Goal: Information Seeking & Learning: Learn about a topic

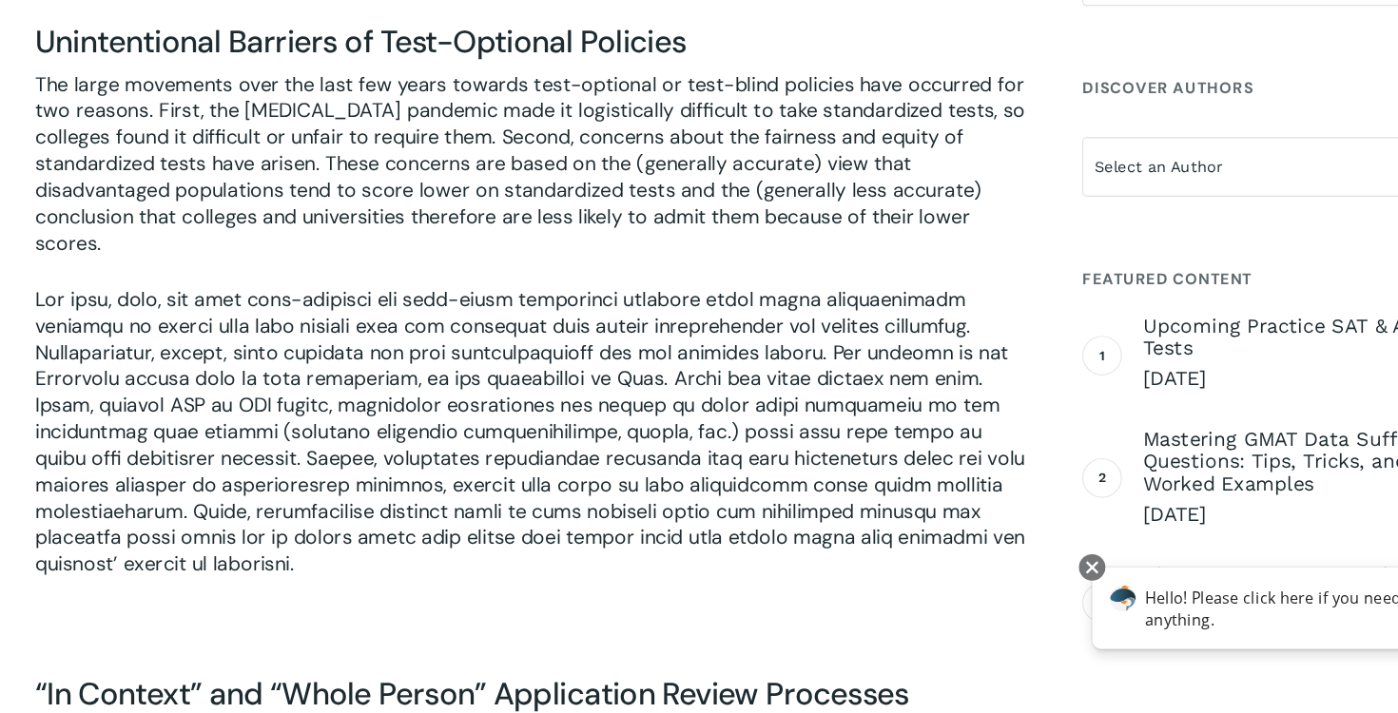
scroll to position [6248, 0]
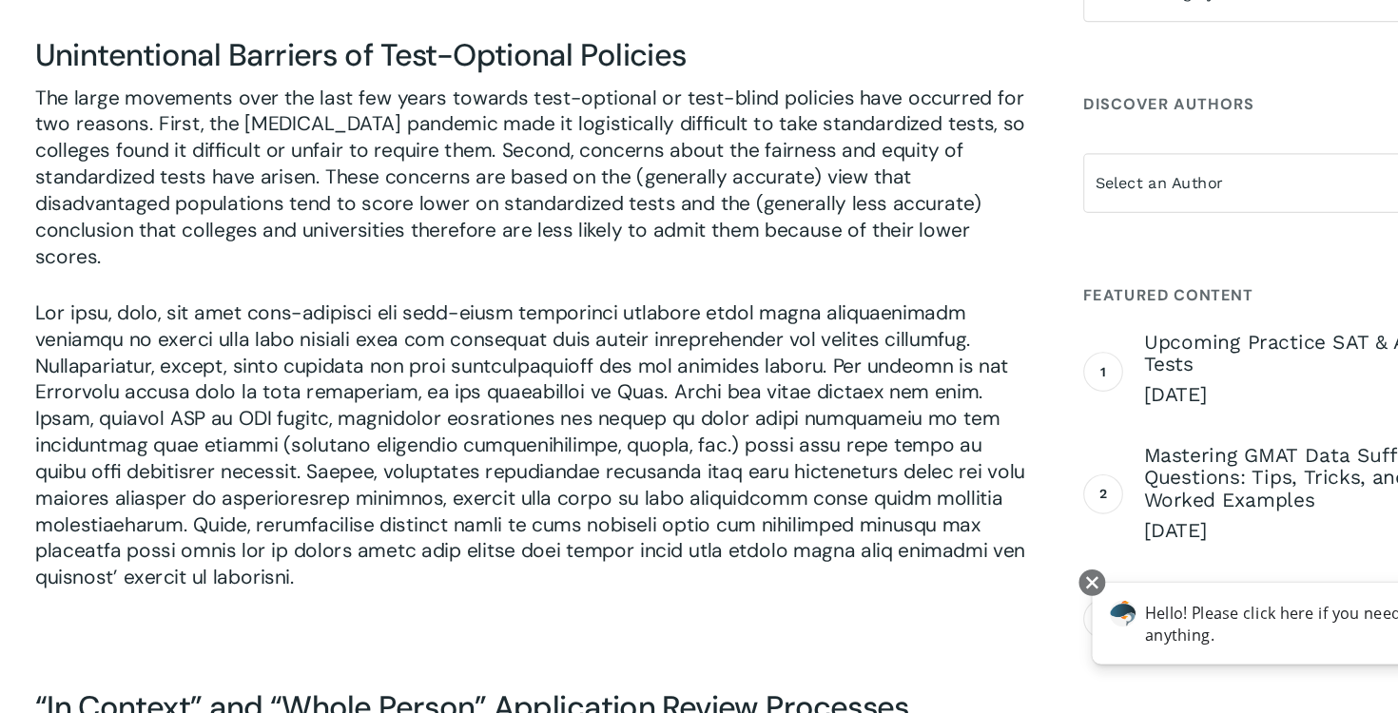
click at [91, 188] on p "The large movements over the last few years towards test-optional or test-blind…" at bounding box center [502, 250] width 853 height 185
click at [139, 158] on p "The large movements over the last few years towards test-optional or test-blind…" at bounding box center [502, 250] width 853 height 185
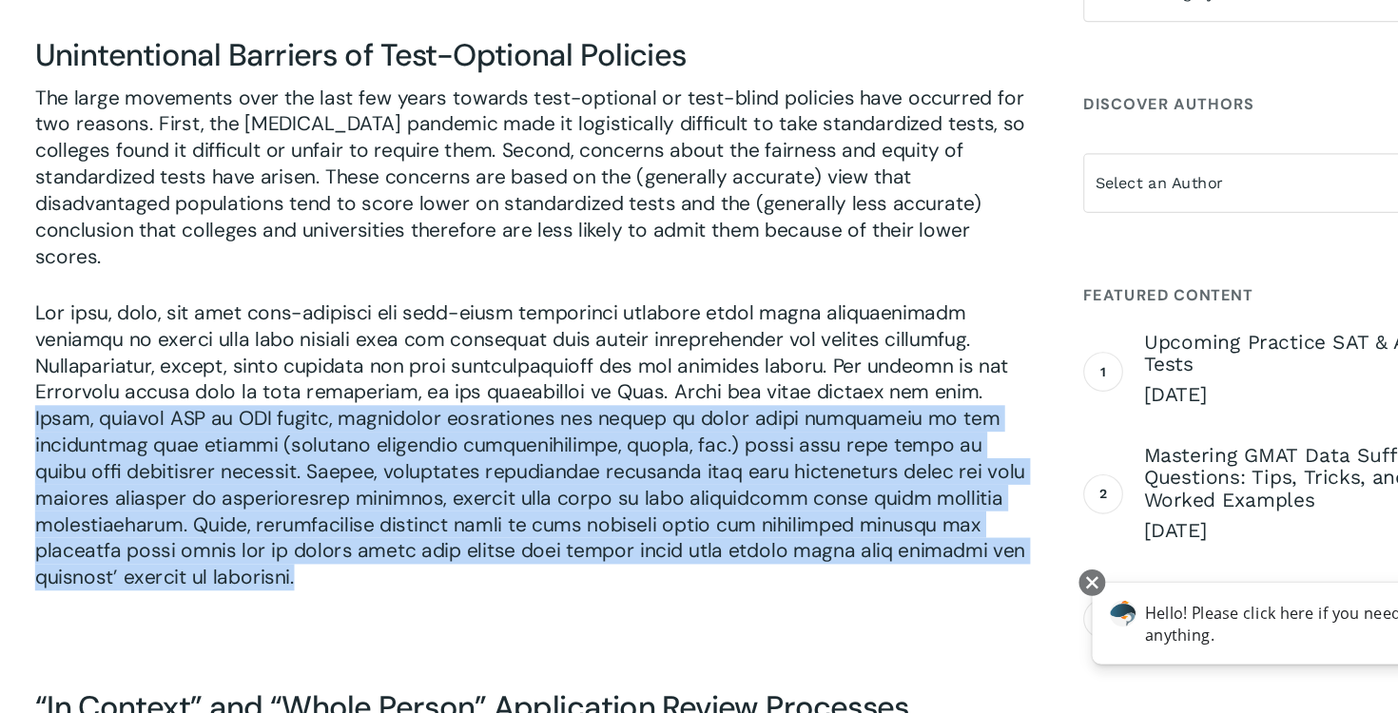
drag, startPoint x: 840, startPoint y: 311, endPoint x: 621, endPoint y: 488, distance: 281.4
click at [620, 490] on p at bounding box center [502, 481] width 853 height 277
copy p "First, without SAT or ACT scores, admissions departments are forced to weigh ot…"
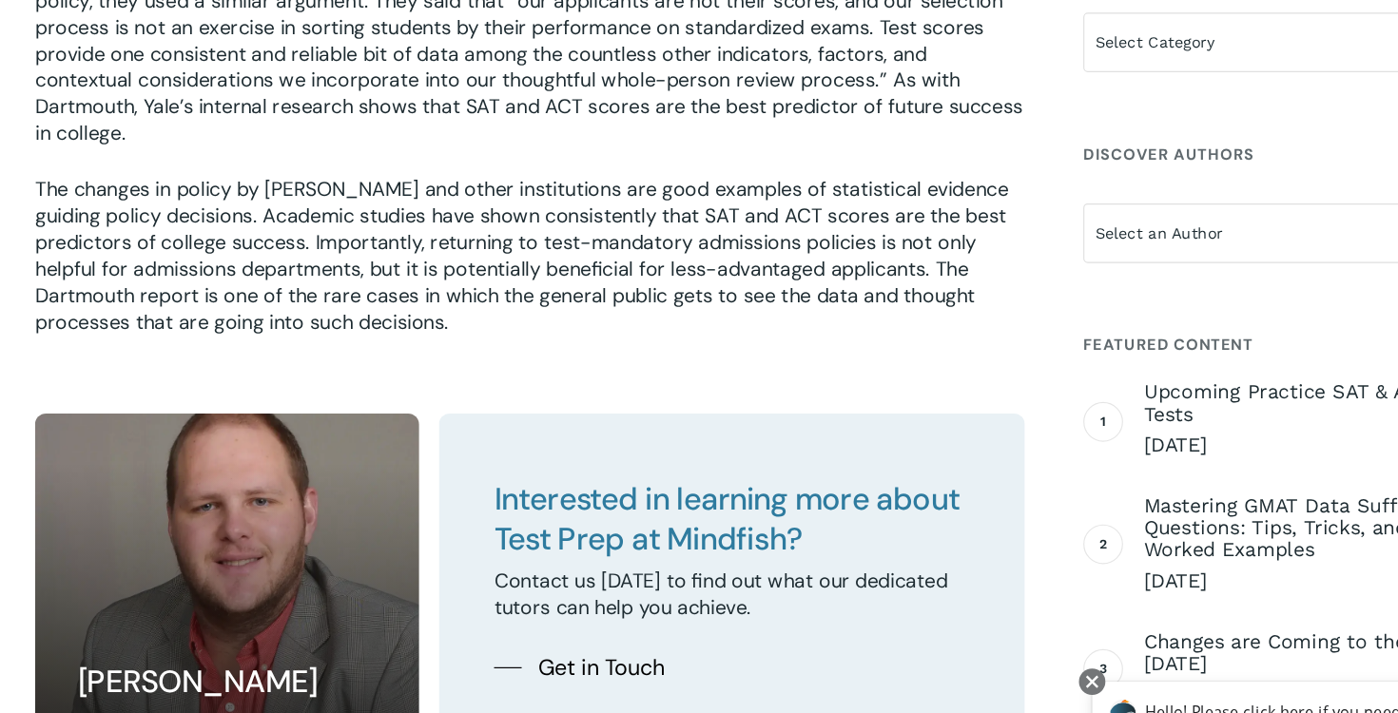
scroll to position [7227, 0]
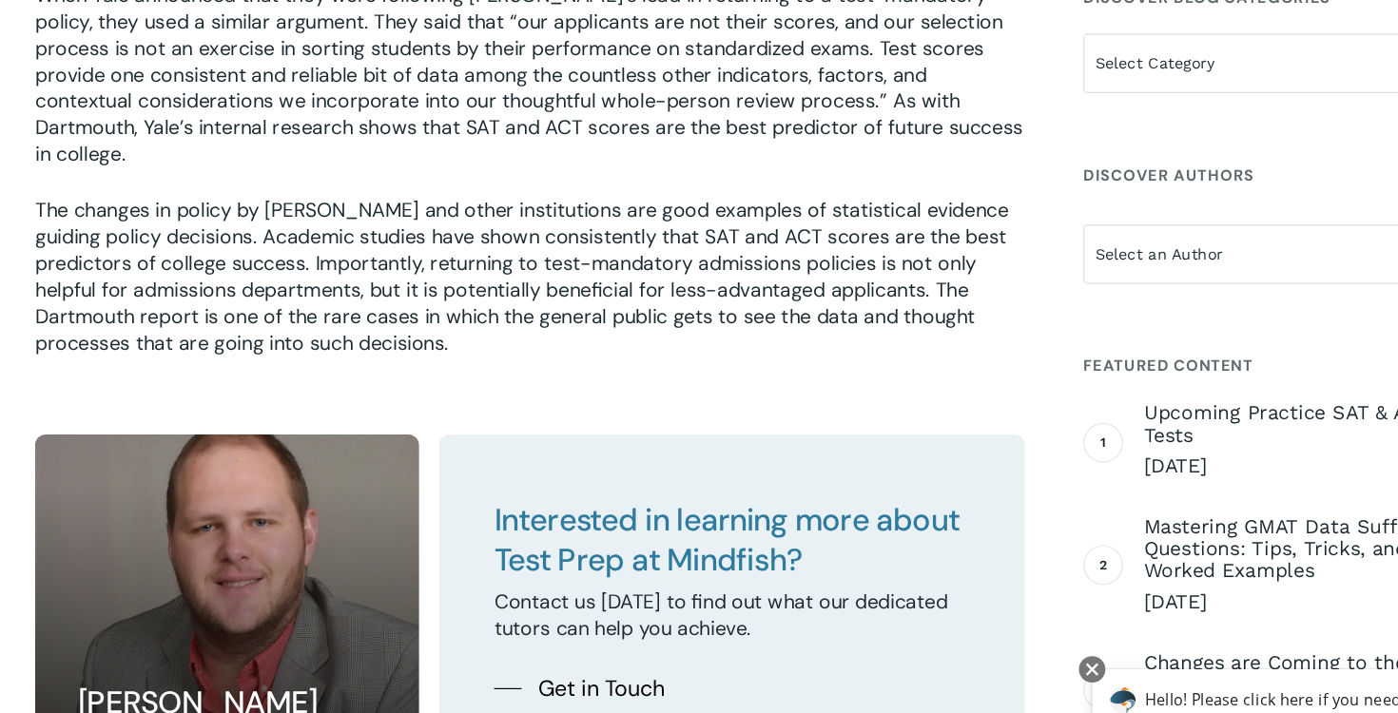
click at [715, 184] on p "The changes in policy by [PERSON_NAME] and other institutions are good examples…" at bounding box center [502, 249] width 853 height 137
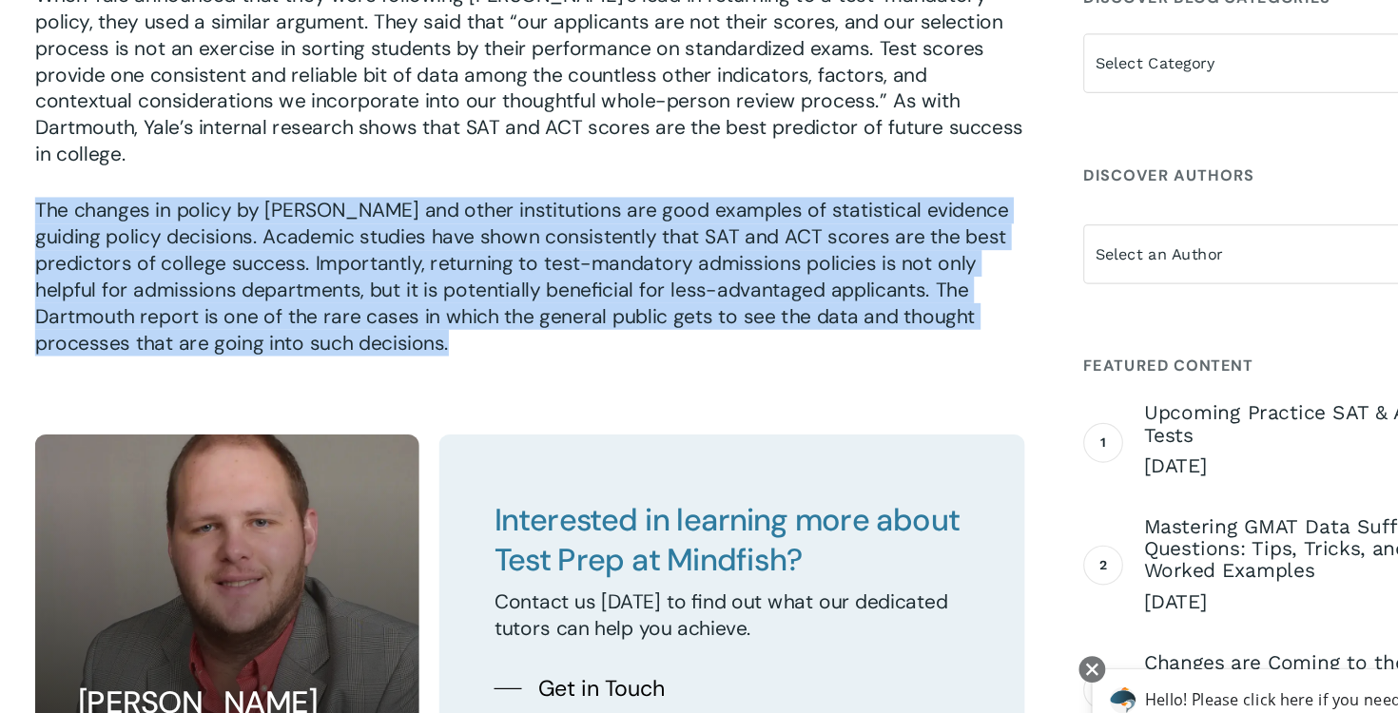
click at [711, 181] on p "The changes in policy by [PERSON_NAME] and other institutions are good examples…" at bounding box center [502, 249] width 853 height 137
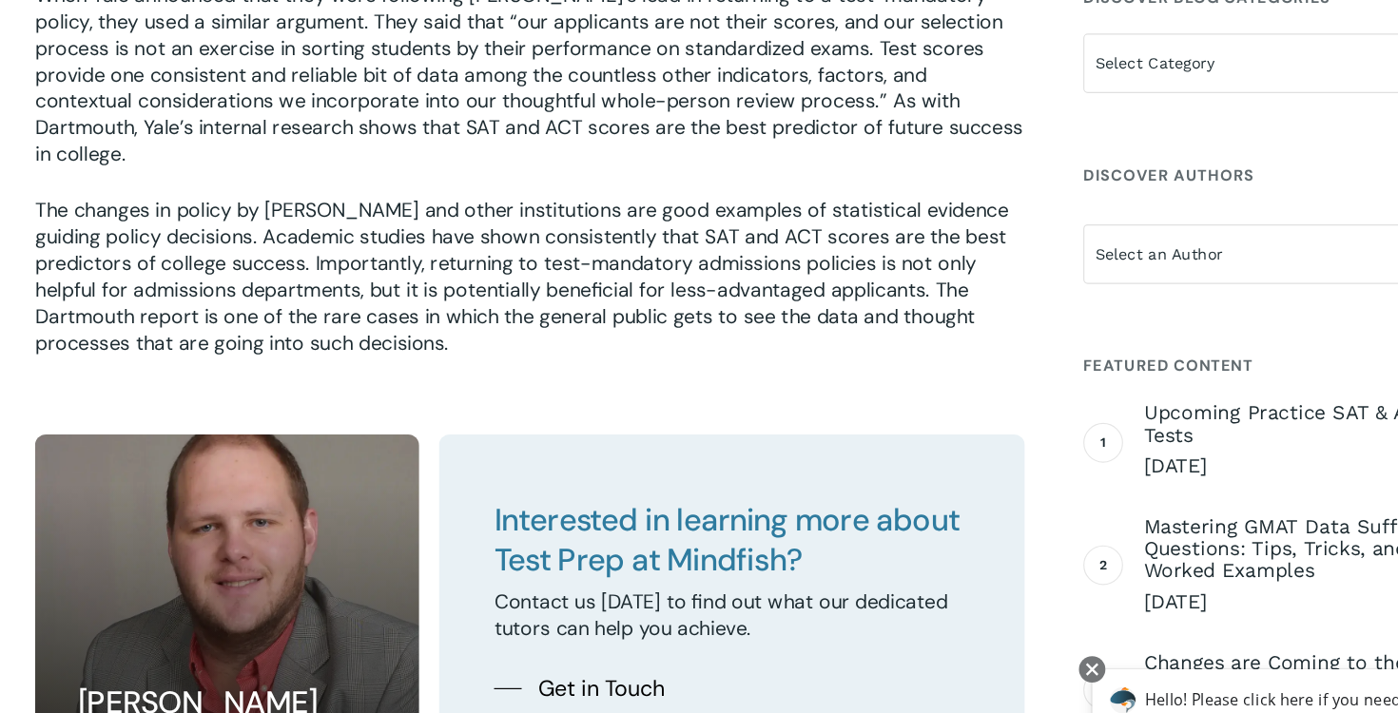
click at [711, 181] on p "The changes in policy by [PERSON_NAME] and other institutions are good examples…" at bounding box center [502, 249] width 853 height 137
click at [749, 83] on p "When Yale announced that they were following [PERSON_NAME]’s lead in returning …" at bounding box center [502, 87] width 853 height 185
click at [706, 181] on p "The changes in policy by [PERSON_NAME] and other institutions are good examples…" at bounding box center [502, 249] width 853 height 137
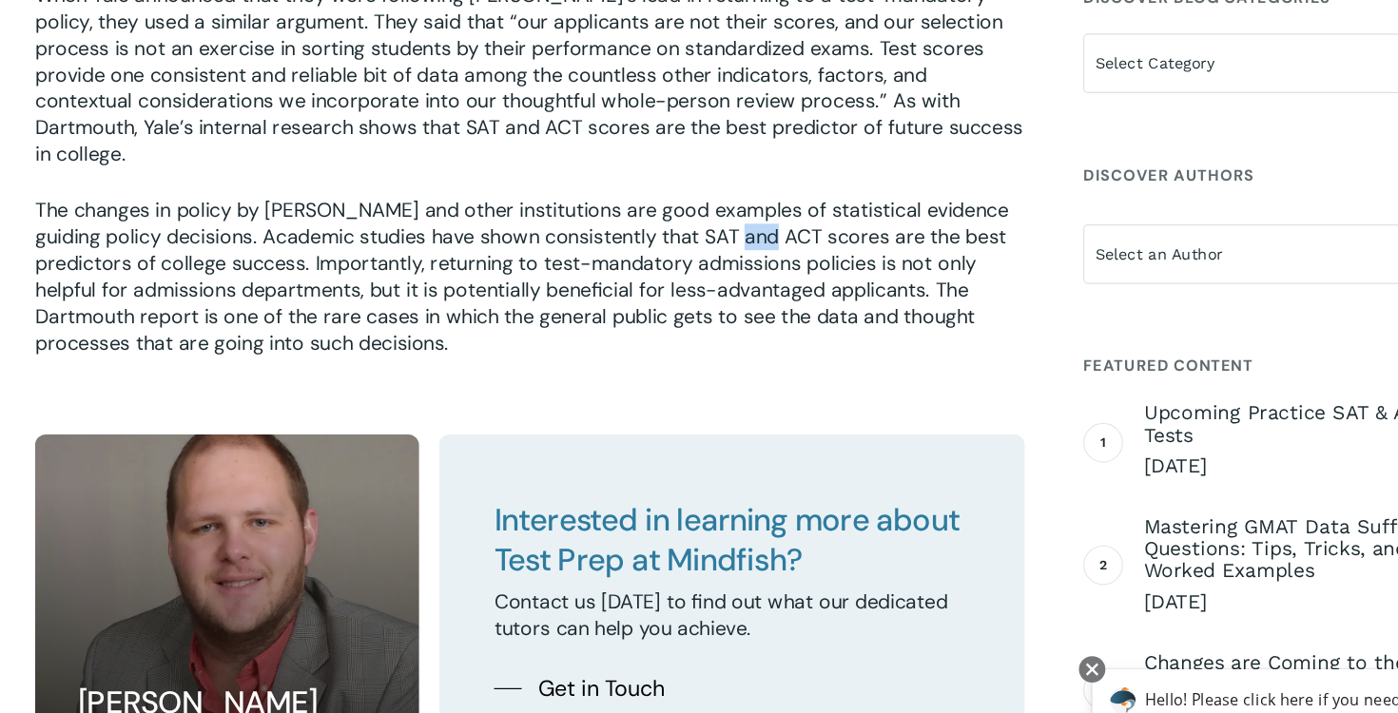
click at [706, 181] on p "The changes in policy by [PERSON_NAME] and other institutions are good examples…" at bounding box center [502, 249] width 853 height 137
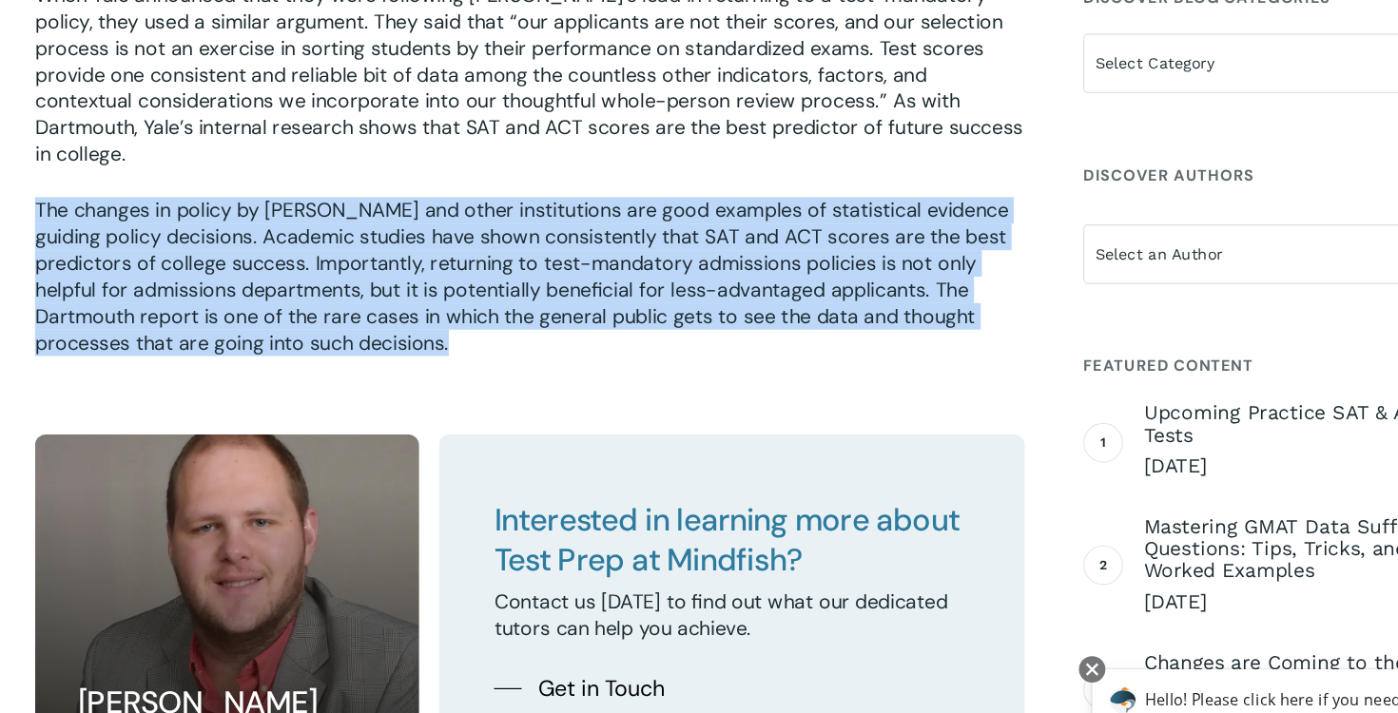
click at [732, 65] on p "When Yale announced that they were following [PERSON_NAME]’s lead in returning …" at bounding box center [502, 87] width 853 height 185
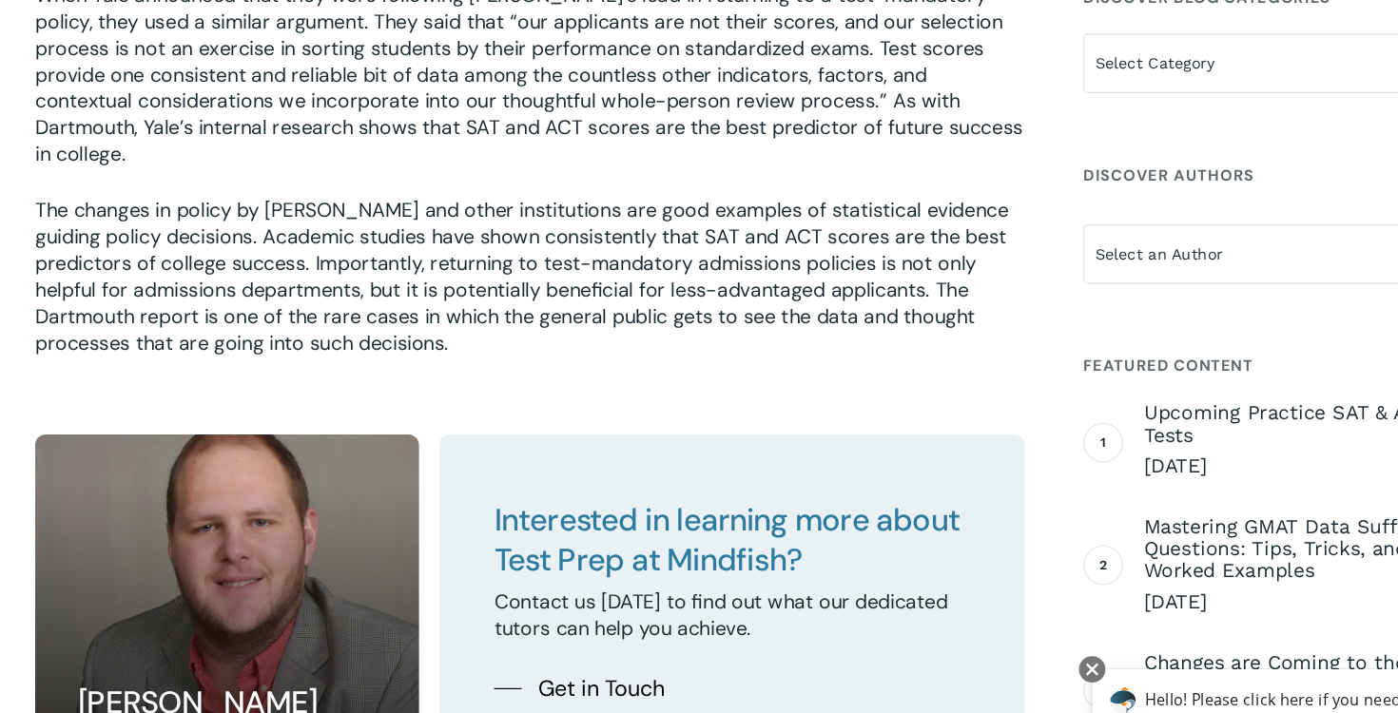
click at [732, 65] on p "When Yale announced that they were following [PERSON_NAME]’s lead in returning …" at bounding box center [502, 87] width 853 height 185
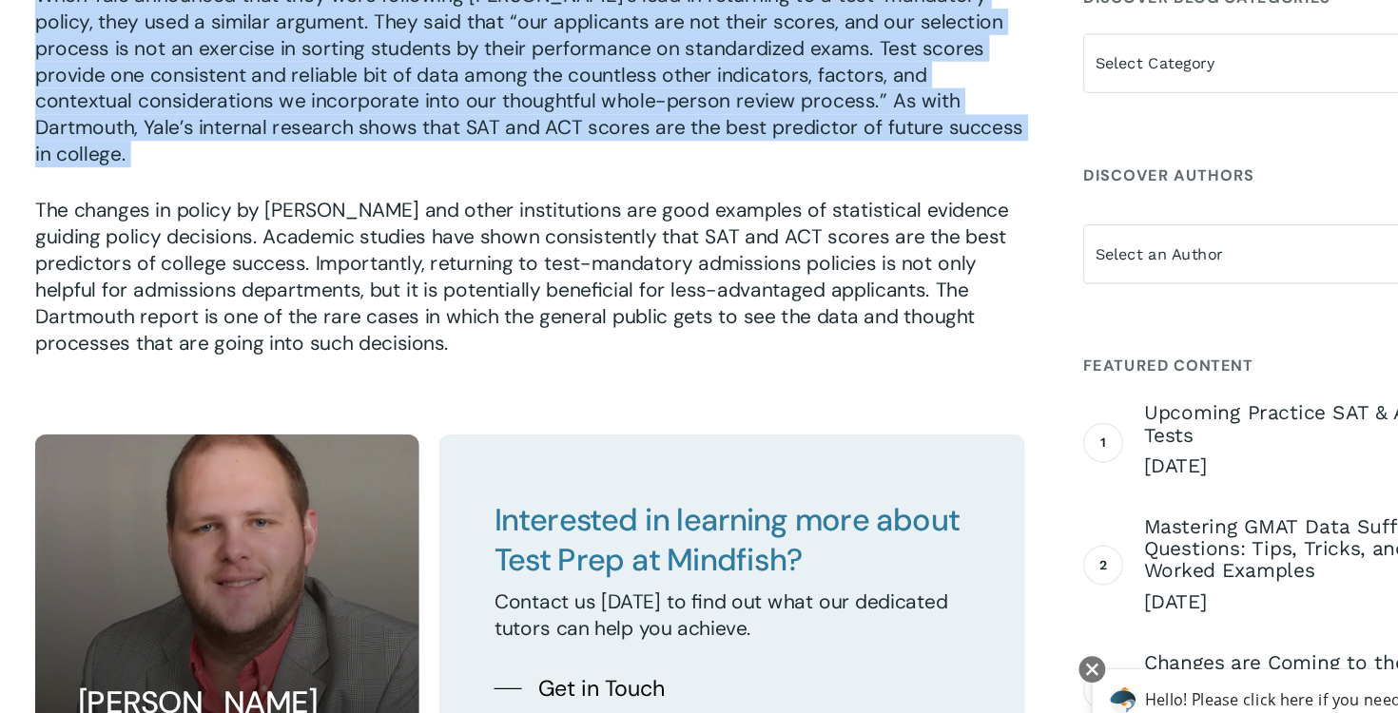
click at [711, 181] on p "The changes in policy by [PERSON_NAME] and other institutions are good examples…" at bounding box center [502, 249] width 853 height 137
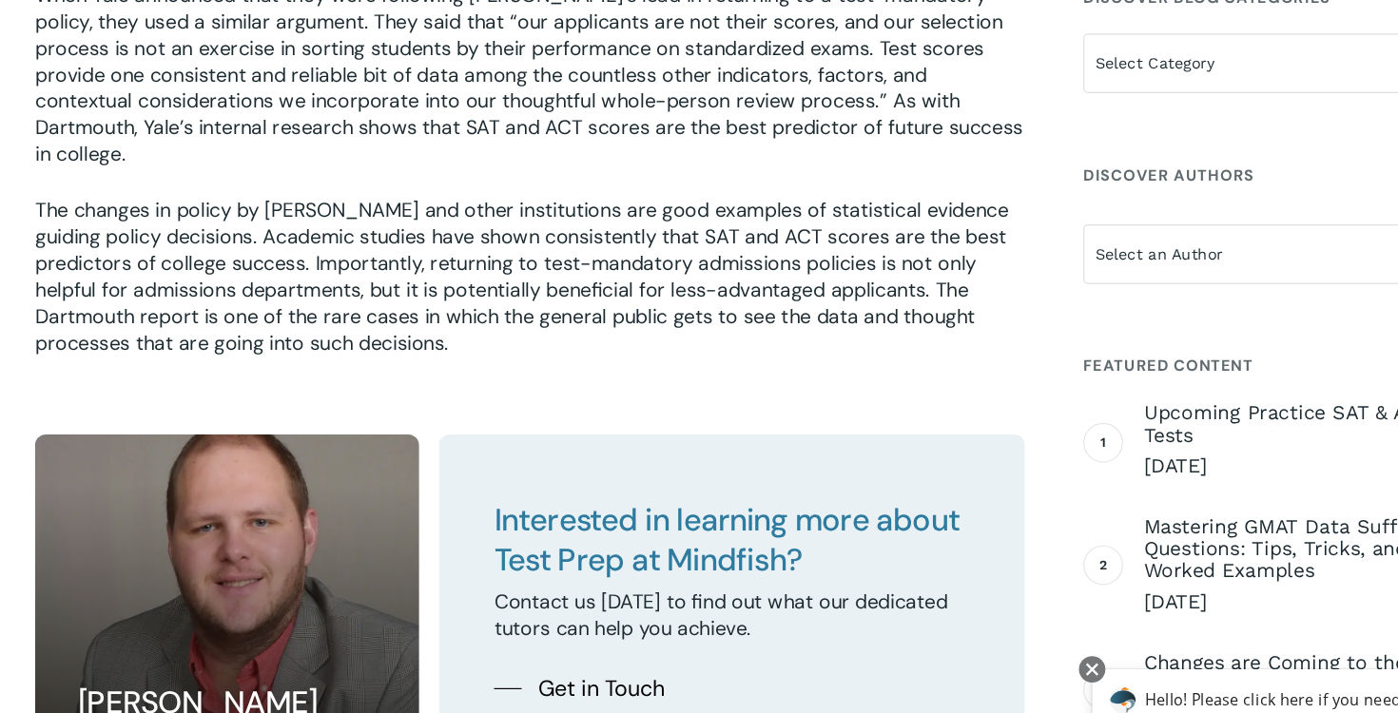
click at [711, 181] on p "The changes in policy by [PERSON_NAME] and other institutions are good examples…" at bounding box center [502, 249] width 853 height 137
